Goal: Transaction & Acquisition: Purchase product/service

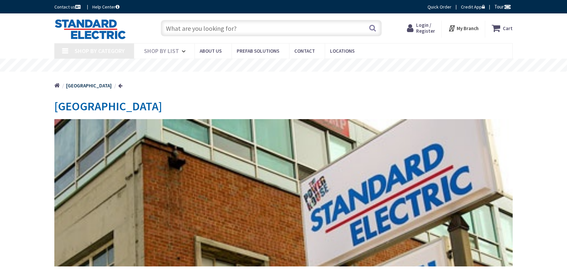
click at [425, 34] on div "Login / Register Login" at bounding box center [420, 29] width 41 height 17
click at [425, 33] on span "Login / Register" at bounding box center [424, 28] width 19 height 12
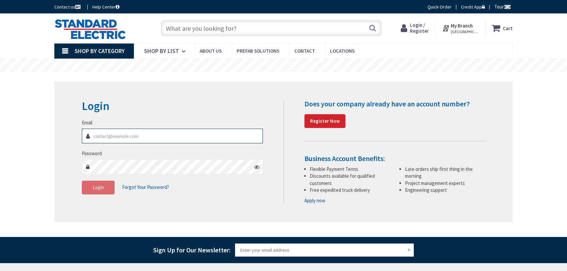
type input "[EMAIL_ADDRESS][DOMAIN_NAME]"
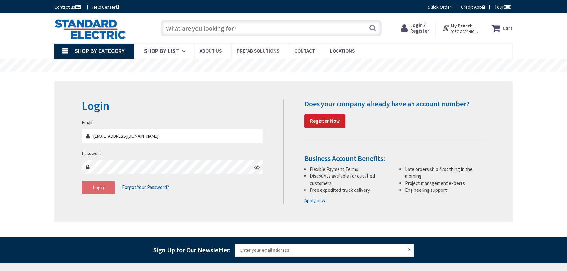
click at [279, 26] on input "text" at bounding box center [271, 28] width 221 height 16
click at [104, 188] on button "Login" at bounding box center [98, 188] width 33 height 14
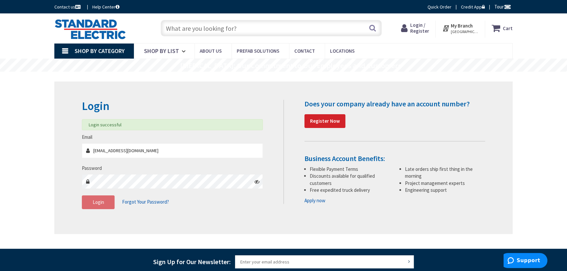
click at [247, 35] on input "text" at bounding box center [271, 28] width 221 height 16
paste input "et450 [PERSON_NAME] tools advanced circuit tracer kit"
type input "et450 [PERSON_NAME] tools advanced circuit tracer kit"
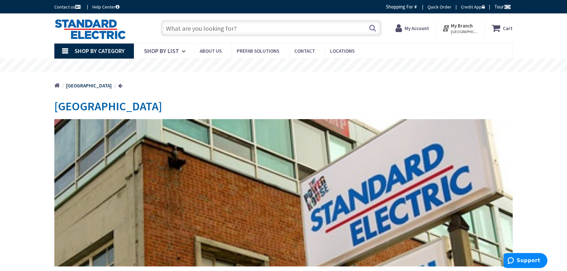
click at [274, 32] on input "text" at bounding box center [271, 28] width 221 height 16
paste input "et450 [PERSON_NAME] tools advanced circuit tracer kit"
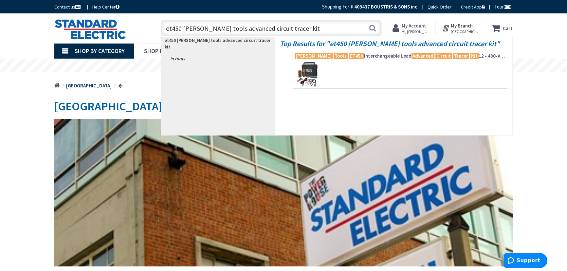
type input "et450 [PERSON_NAME] tools advanced circuit tracer kit"
click at [309, 62] on img at bounding box center [306, 74] width 25 height 25
